Goal: Information Seeking & Learning: Get advice/opinions

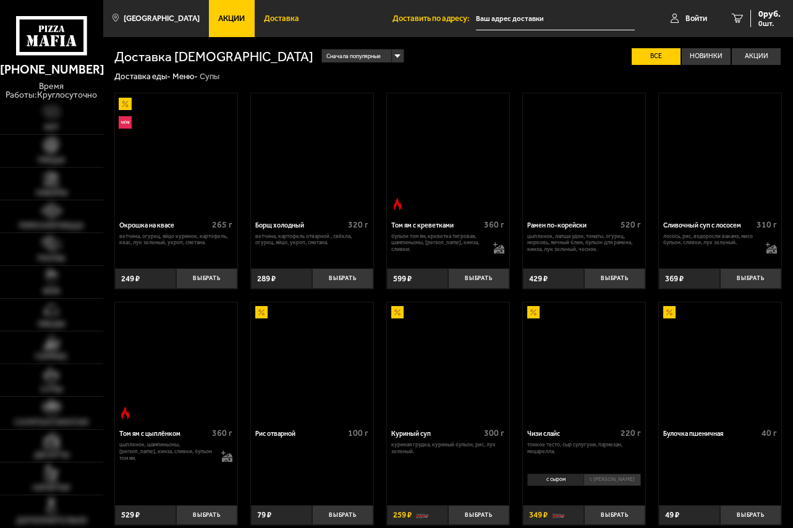
click at [287, 15] on span "Доставка" at bounding box center [281, 19] width 35 height 8
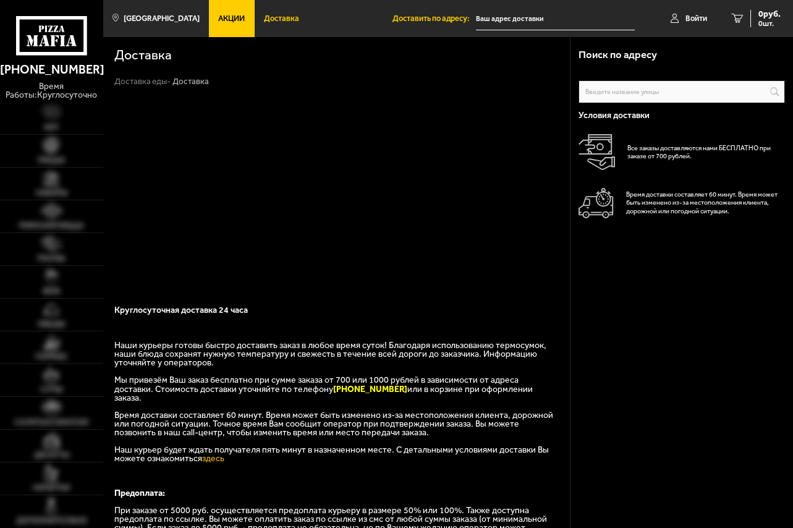
scroll to position [207, 0]
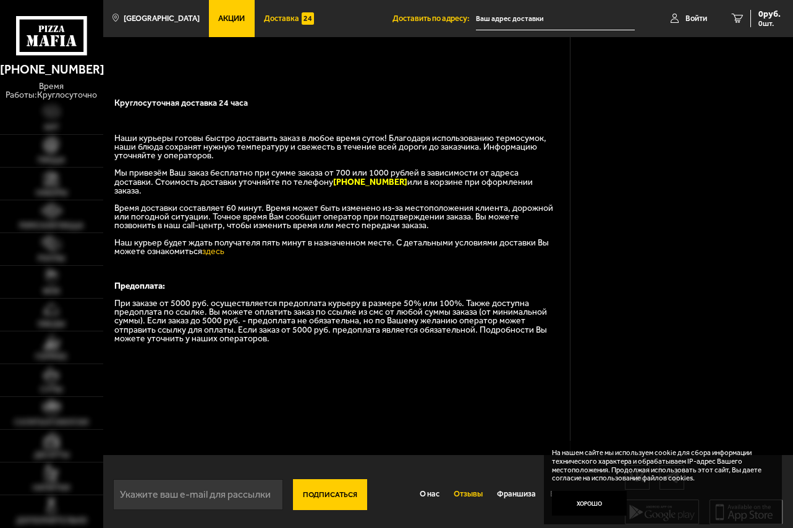
click at [449, 481] on link "Отзывы" at bounding box center [467, 494] width 43 height 27
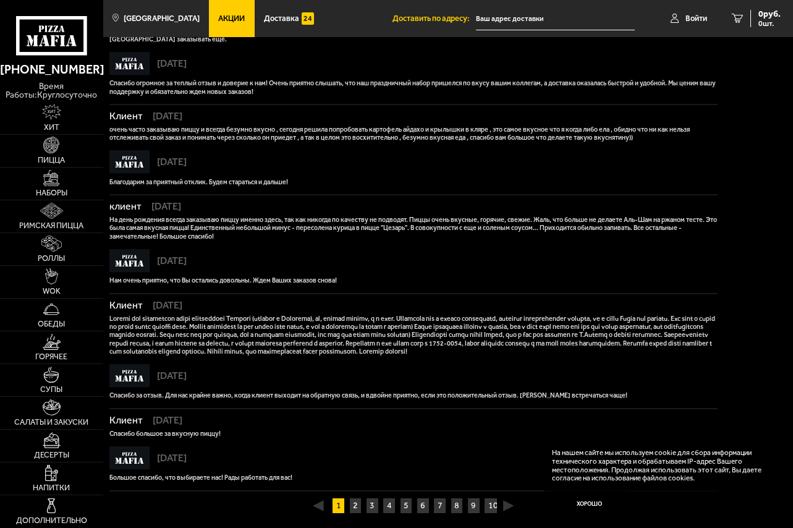
scroll to position [612, 0]
